Goal: Information Seeking & Learning: Learn about a topic

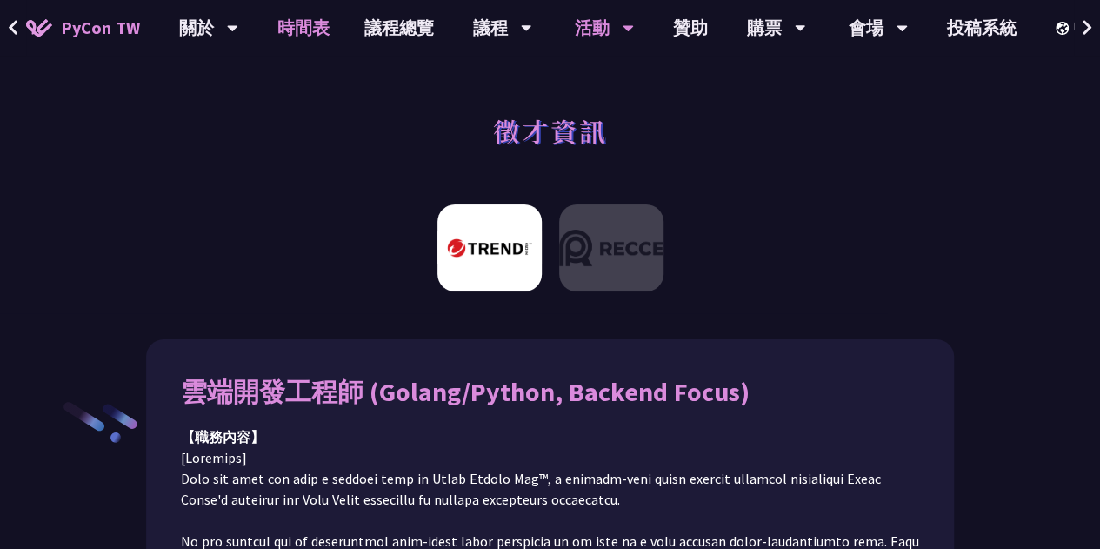
click at [304, 14] on link "時間表" at bounding box center [303, 28] width 87 height 56
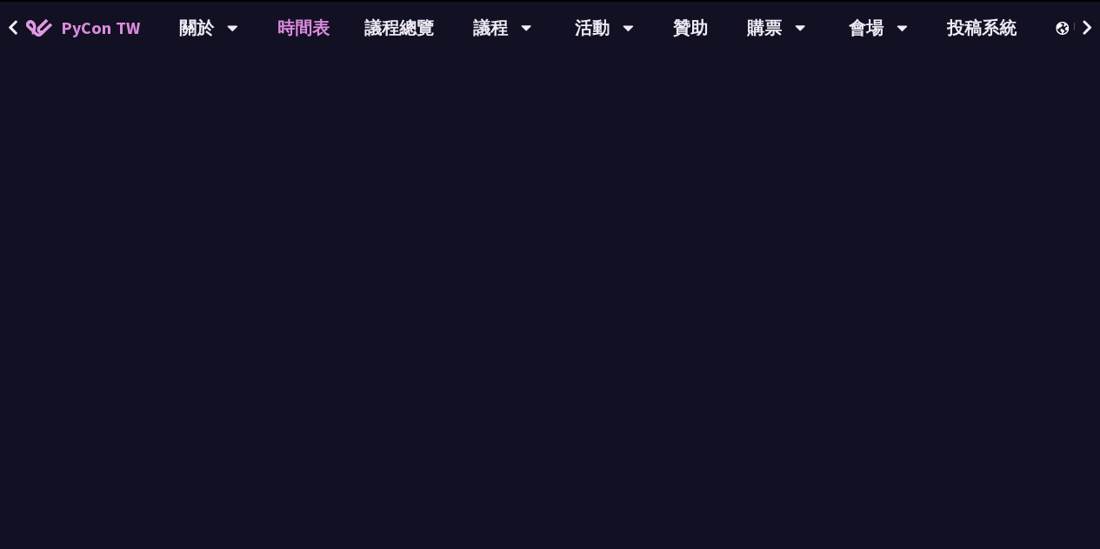
click at [308, 32] on link "時間表" at bounding box center [303, 28] width 87 height 56
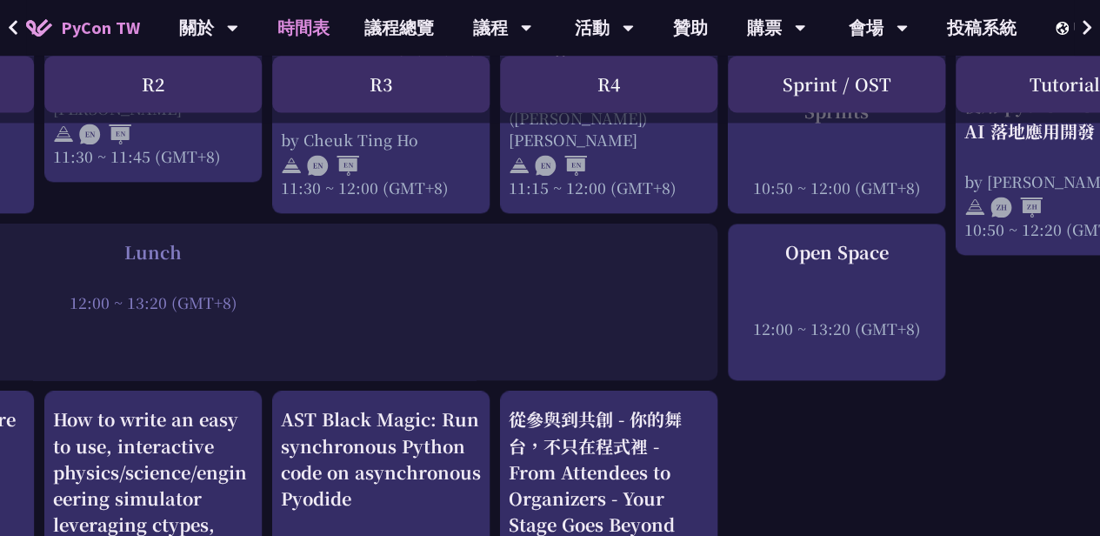
scroll to position [1215, 442]
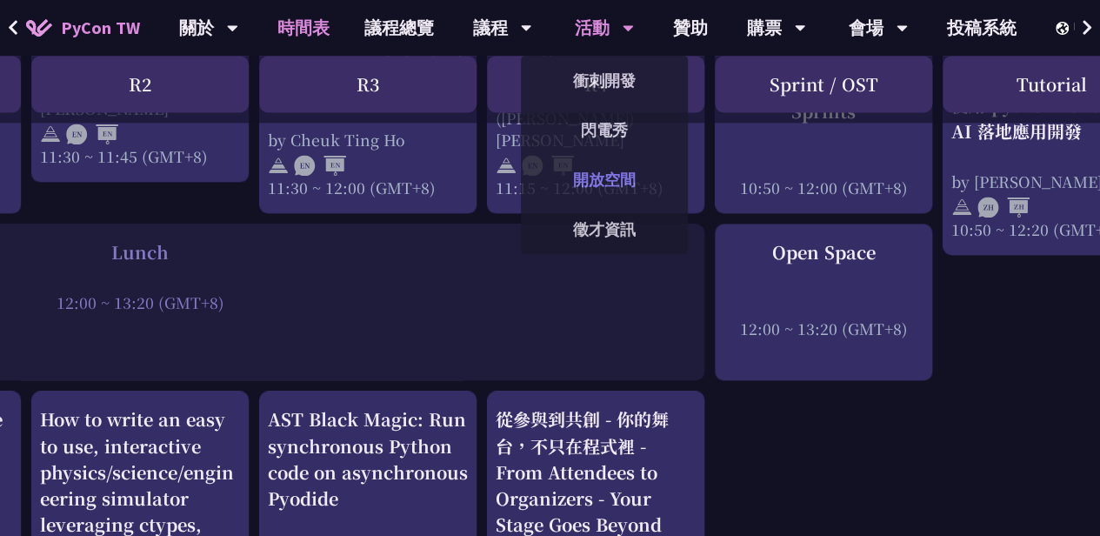
click at [605, 184] on link "開放空間" at bounding box center [604, 179] width 167 height 41
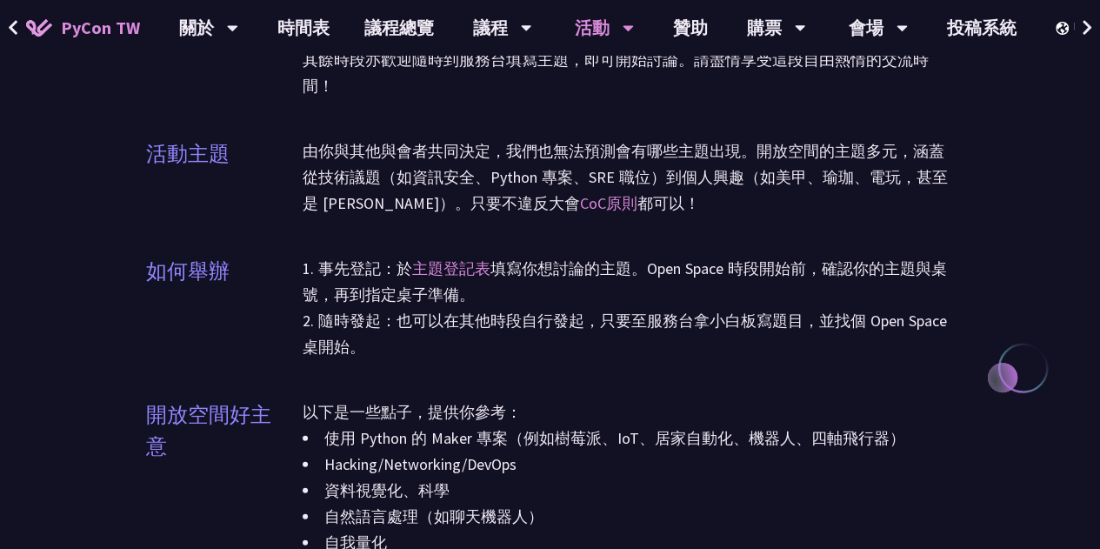
scroll to position [1689, 0]
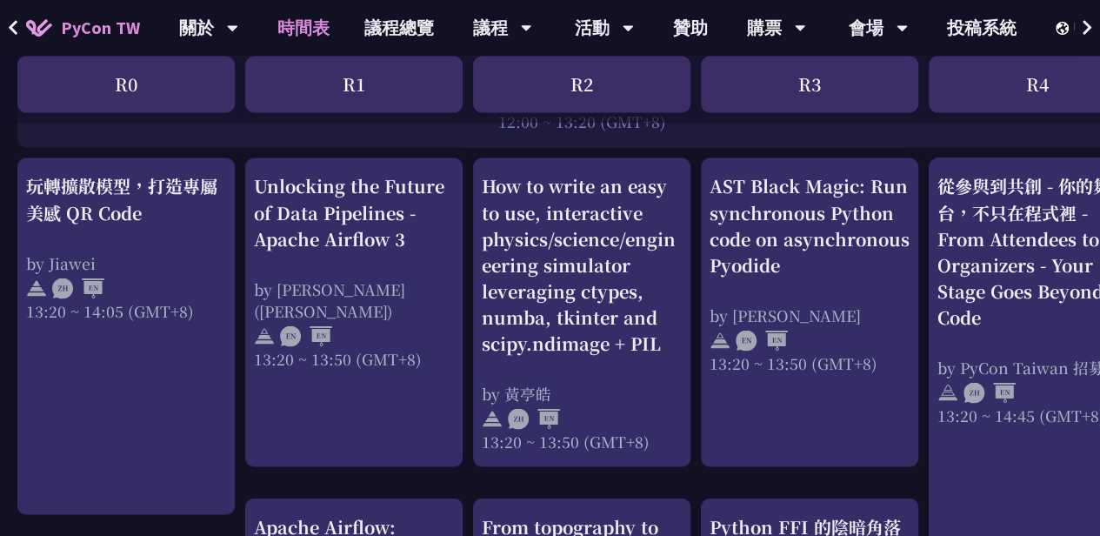
scroll to position [1448, 0]
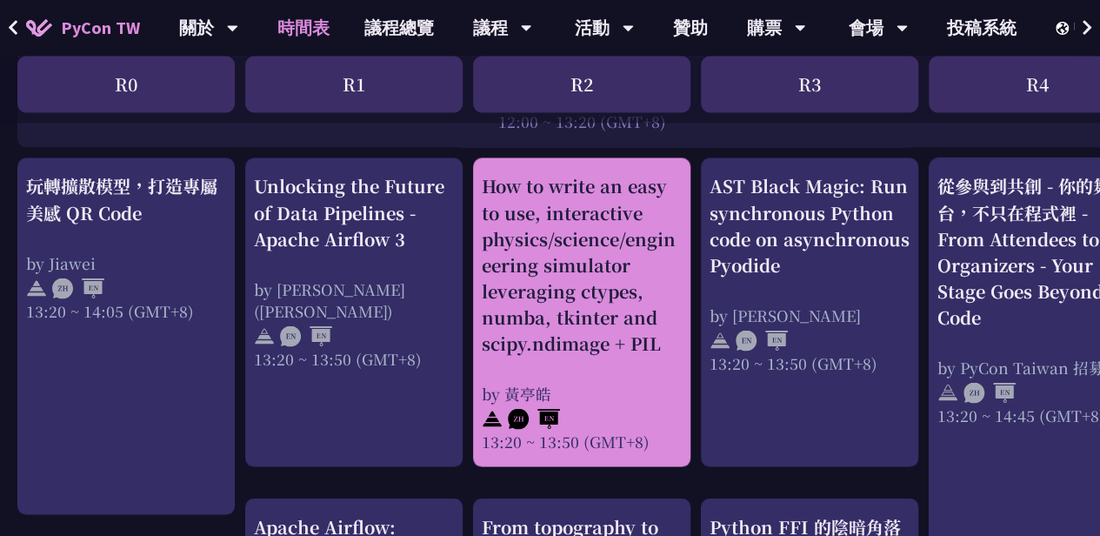
click at [595, 307] on div "How to write an easy to use, interactive physics/science/engineering simulator …" at bounding box center [582, 264] width 200 height 183
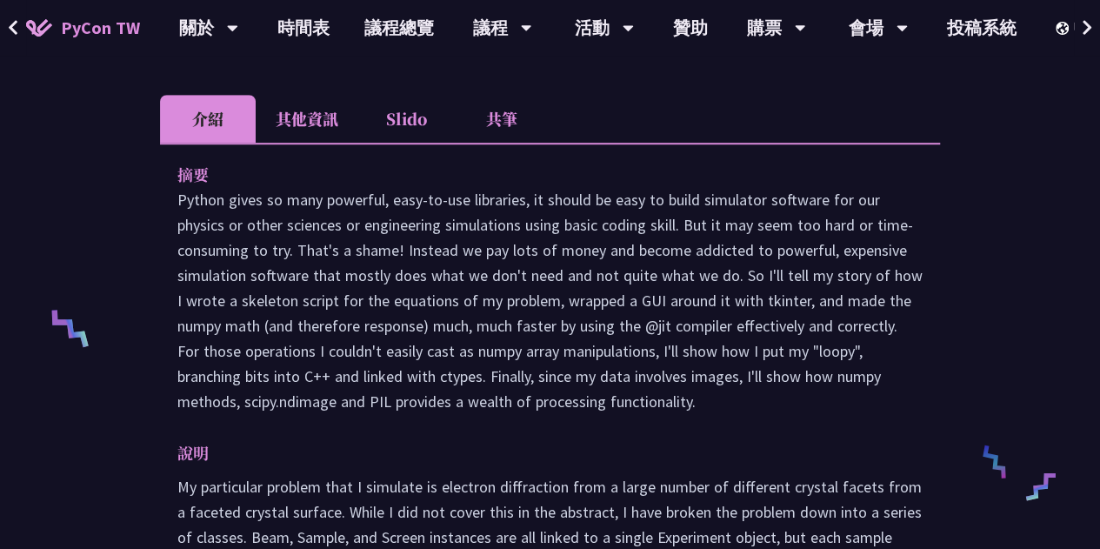
scroll to position [536, 0]
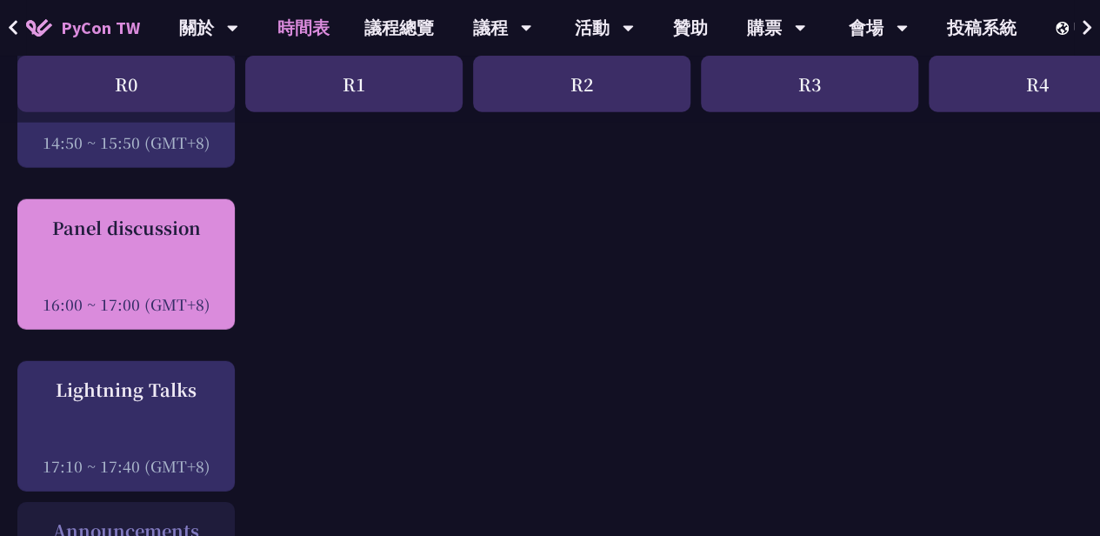
scroll to position [2180, 0]
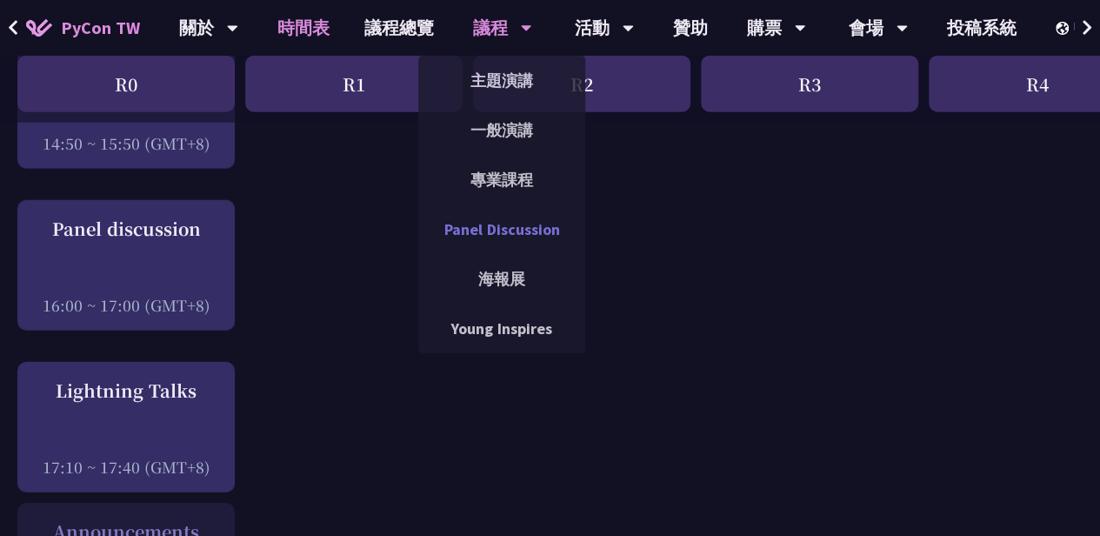
click at [525, 231] on link "Panel Discussion" at bounding box center [501, 229] width 167 height 41
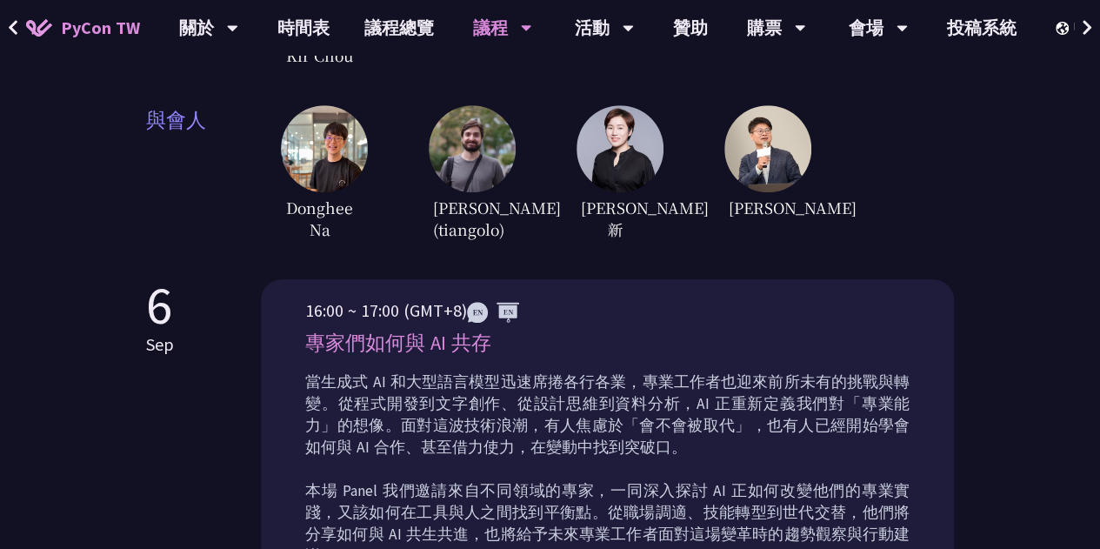
scroll to position [567, 0]
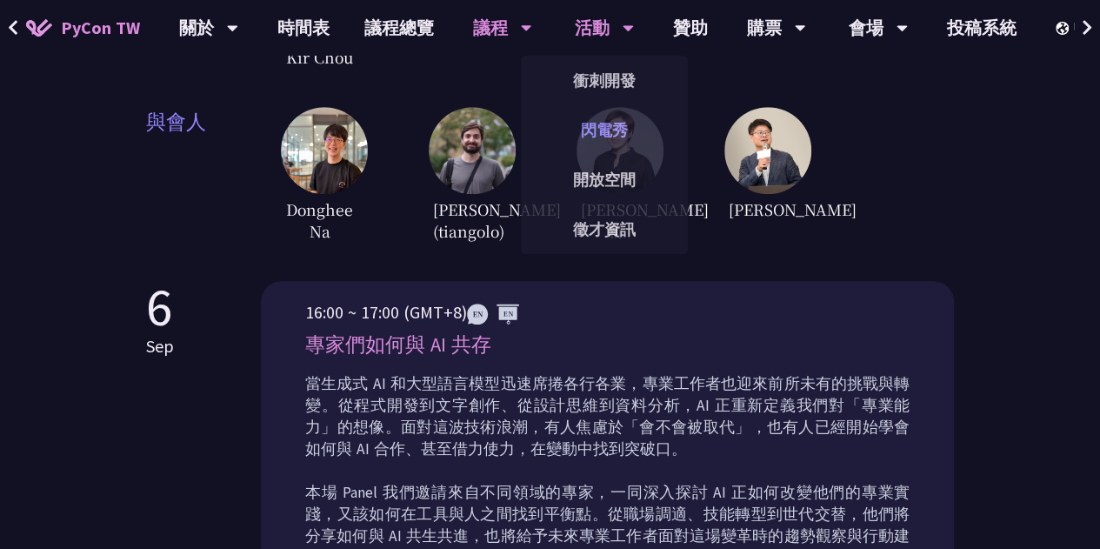
click at [617, 130] on link "閃電秀" at bounding box center [604, 130] width 167 height 41
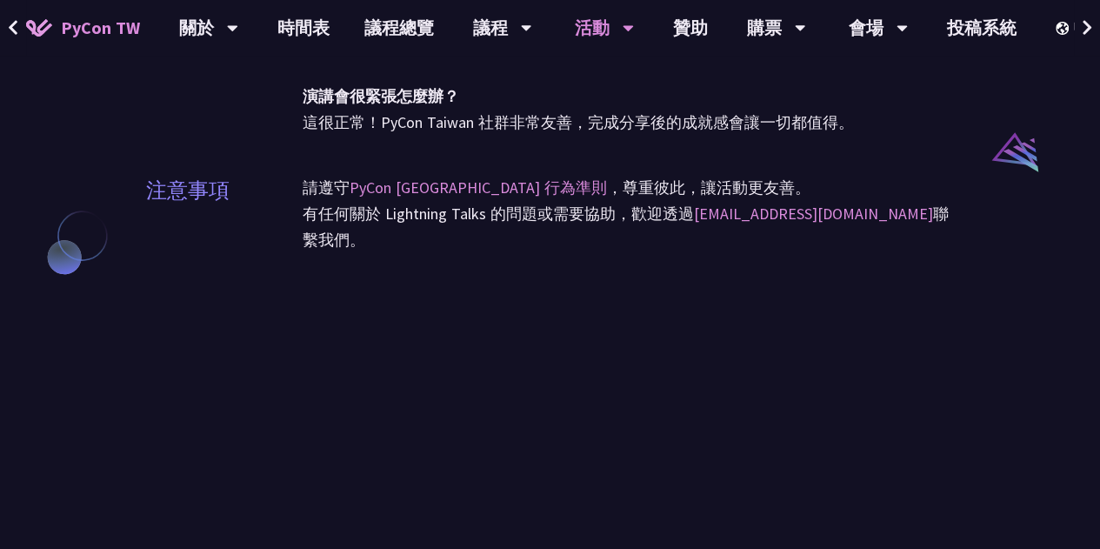
scroll to position [1380, 0]
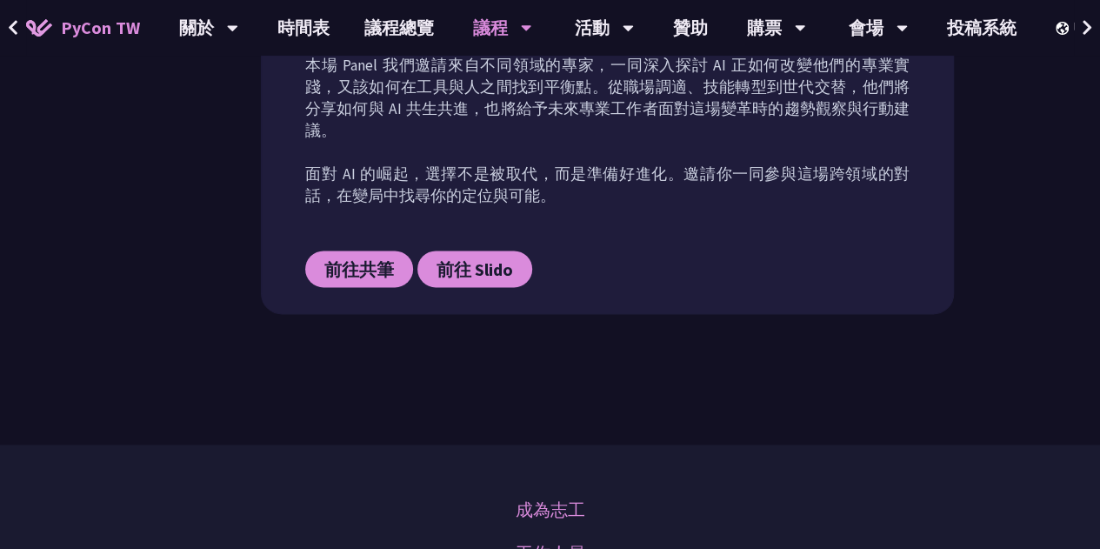
scroll to position [995, 0]
click at [316, 25] on link "時間表" at bounding box center [303, 28] width 87 height 56
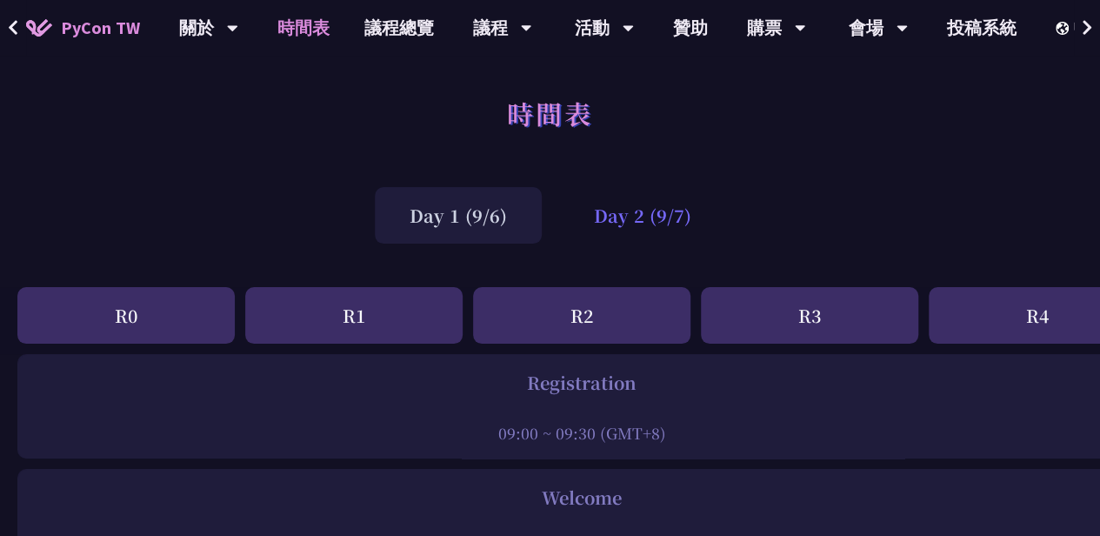
click at [625, 230] on div "Day 2 (9/7)" at bounding box center [642, 215] width 167 height 57
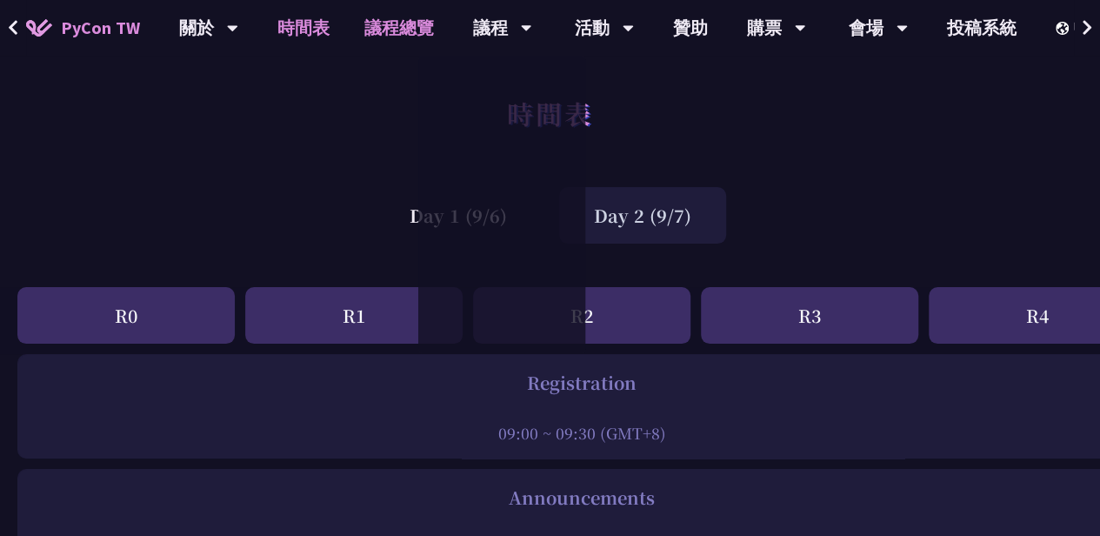
click at [396, 10] on link "議程總覽" at bounding box center [399, 28] width 104 height 56
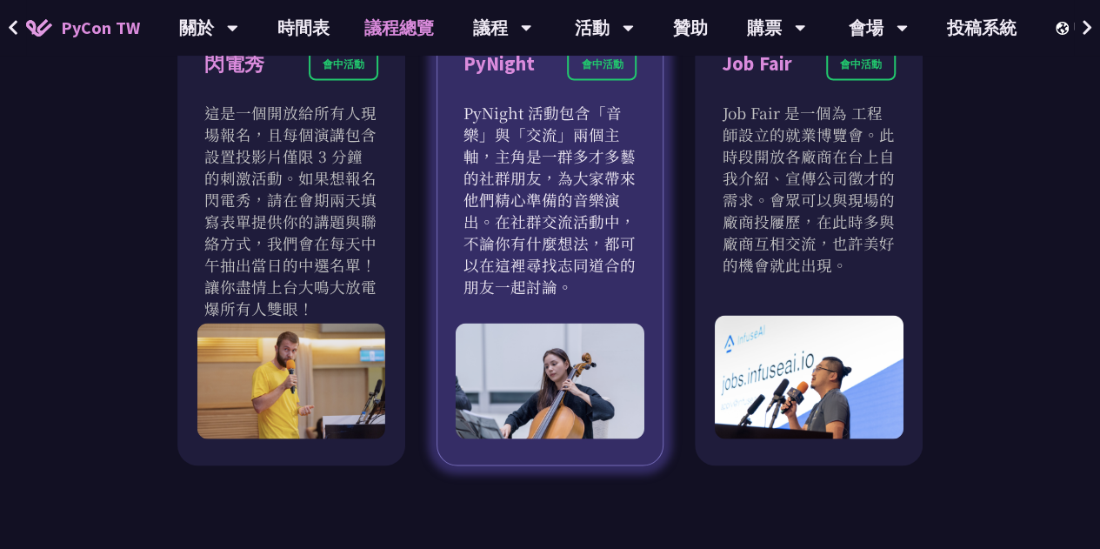
scroll to position [1527, 0]
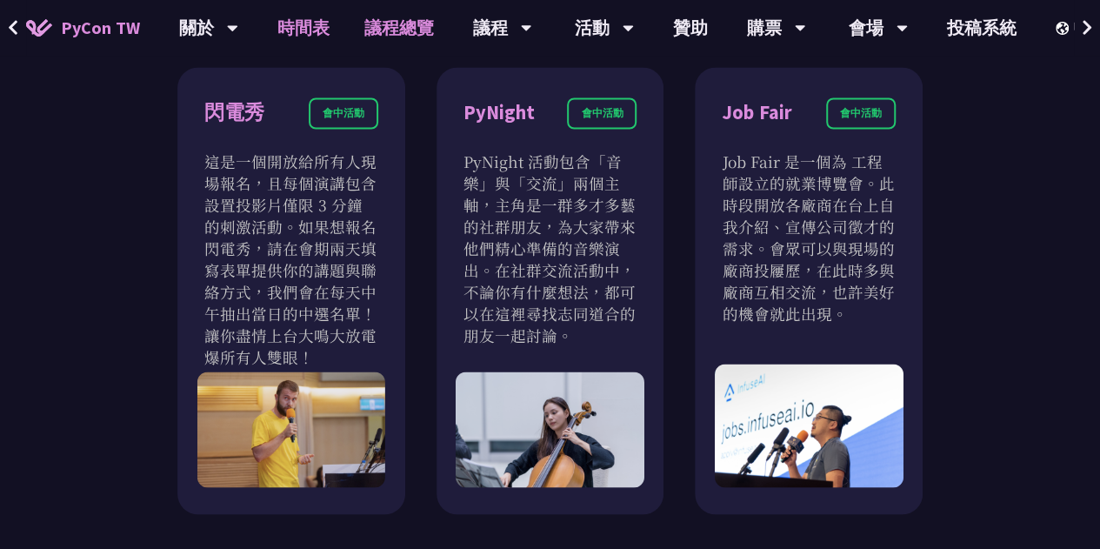
click at [305, 17] on link "時間表" at bounding box center [303, 28] width 87 height 56
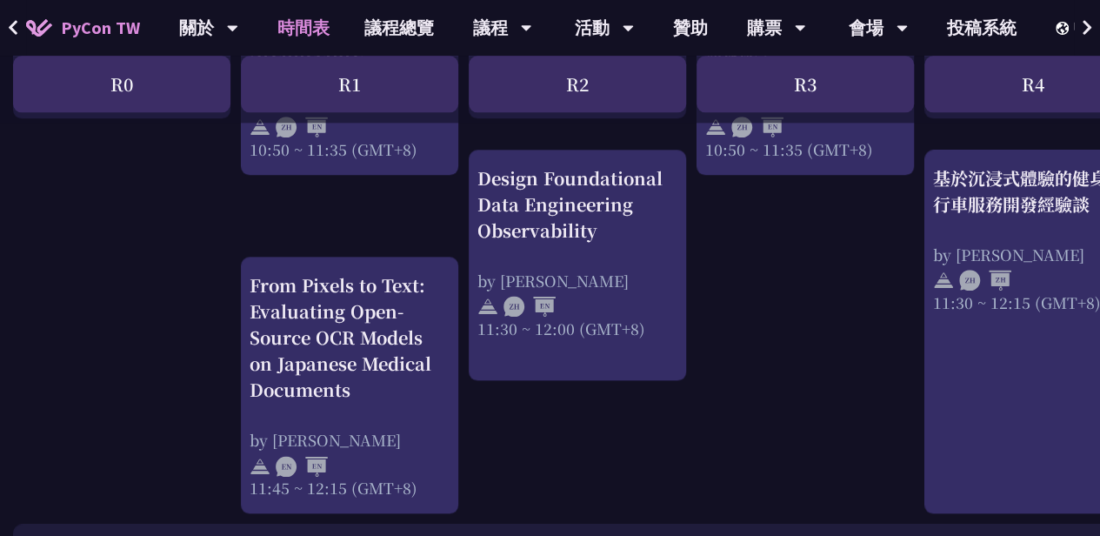
scroll to position [952, 4]
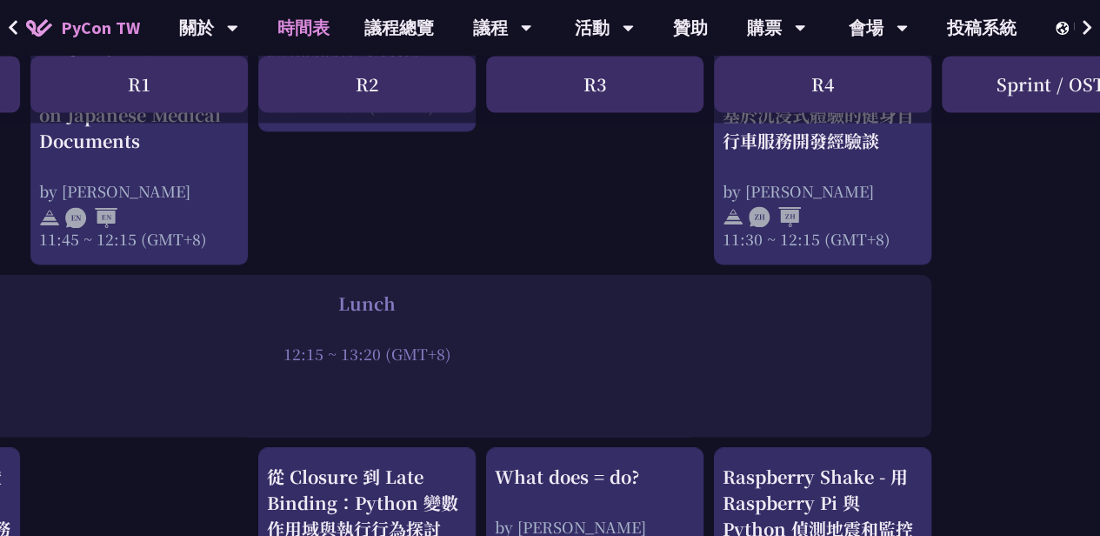
click at [196, 192] on div "by [PERSON_NAME]" at bounding box center [139, 191] width 200 height 22
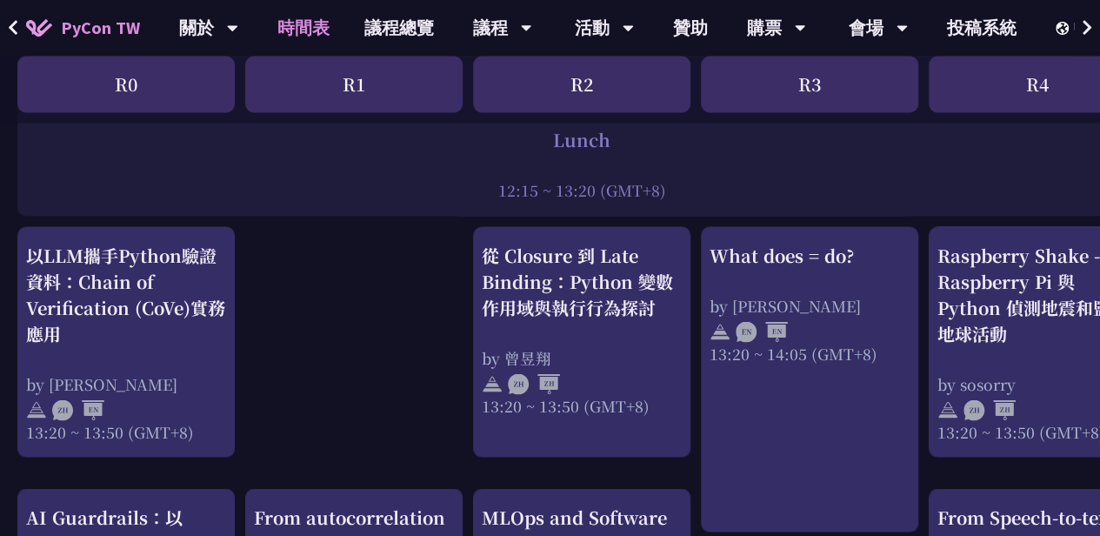
scroll to position [1427, 0]
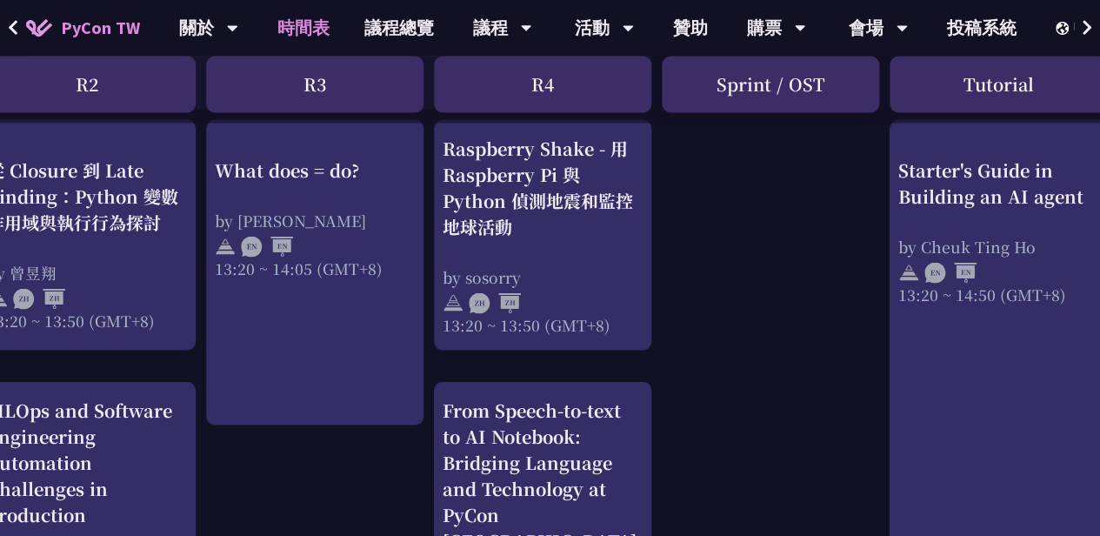
click at [184, 249] on div "從 Closure 到 Late Binding：Python 變數作用域與執行行為探討 by 曾昱翔 13:20 ~ 13:50 (GMT+8)" at bounding box center [87, 243] width 200 height 174
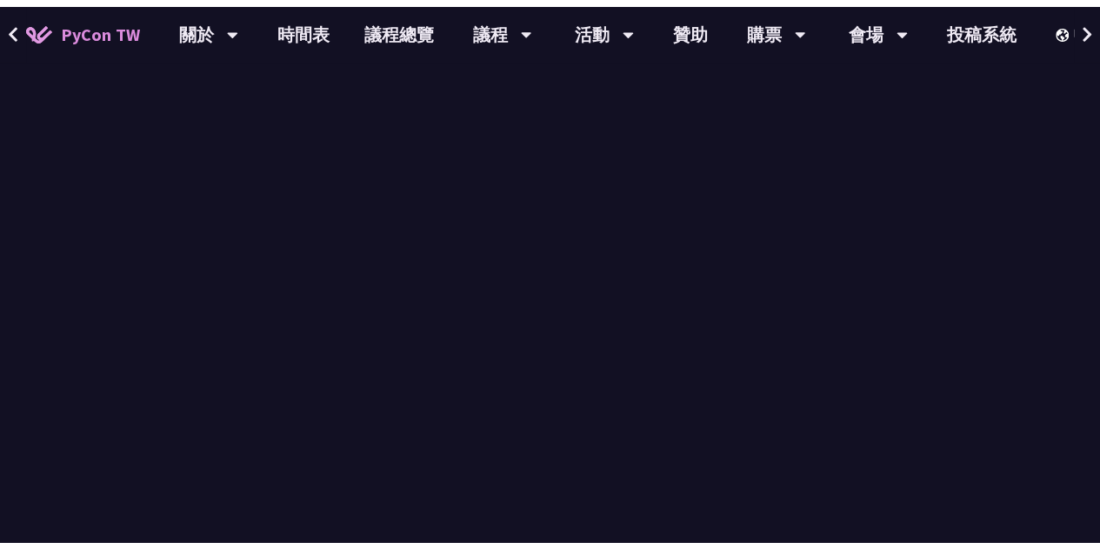
scroll to position [1, 0]
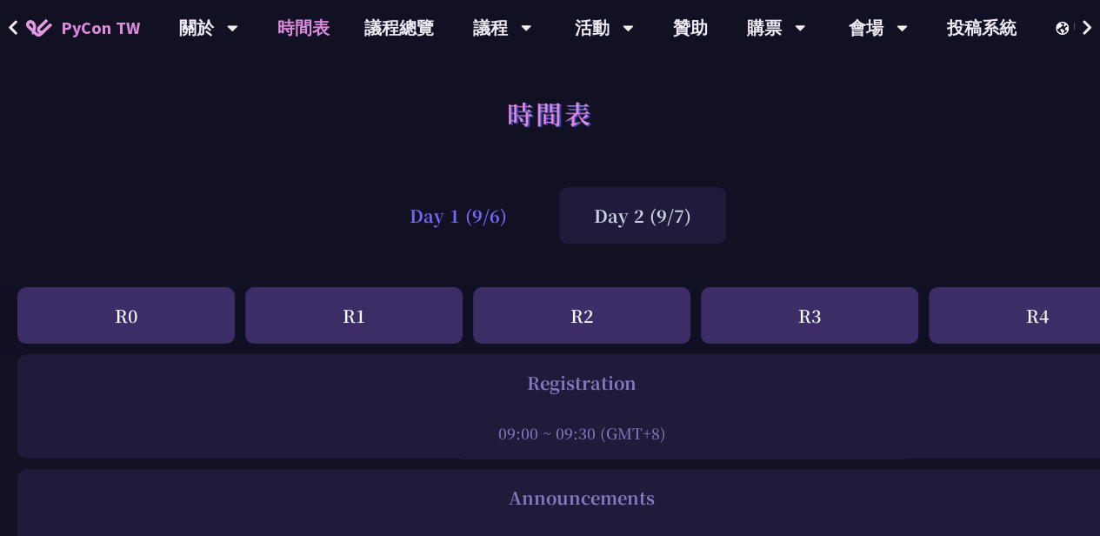
click at [472, 216] on div "Day 1 (9/6)" at bounding box center [458, 215] width 167 height 57
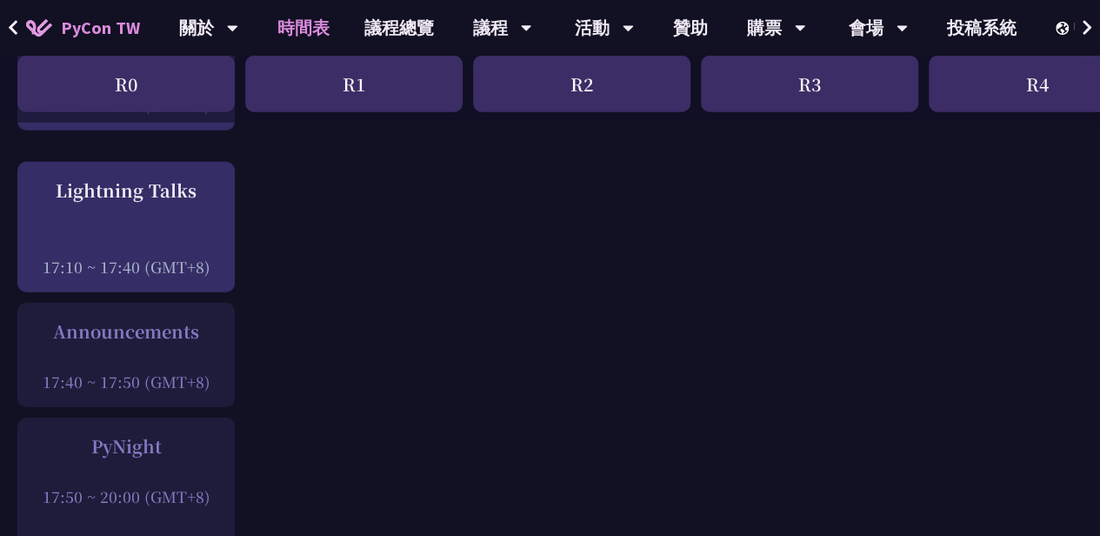
scroll to position [2379, 0]
